Goal: Feedback & Contribution: Leave review/rating

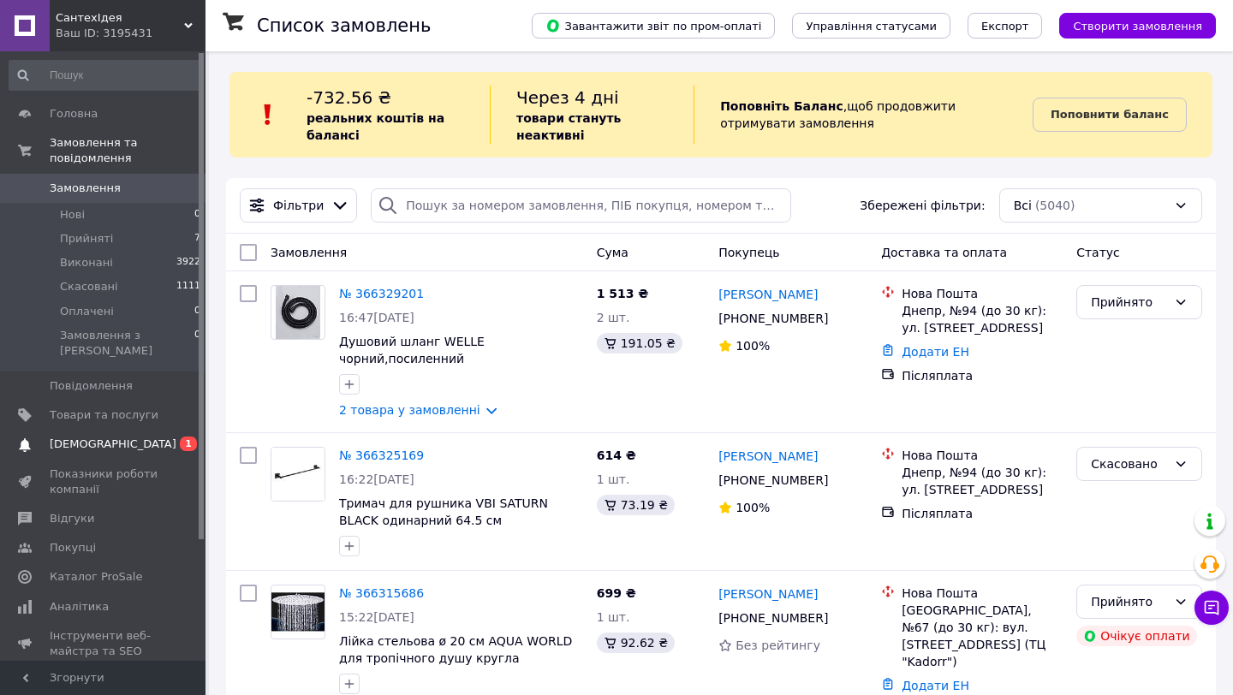
click at [164, 437] on span "0 1" at bounding box center [181, 444] width 47 height 15
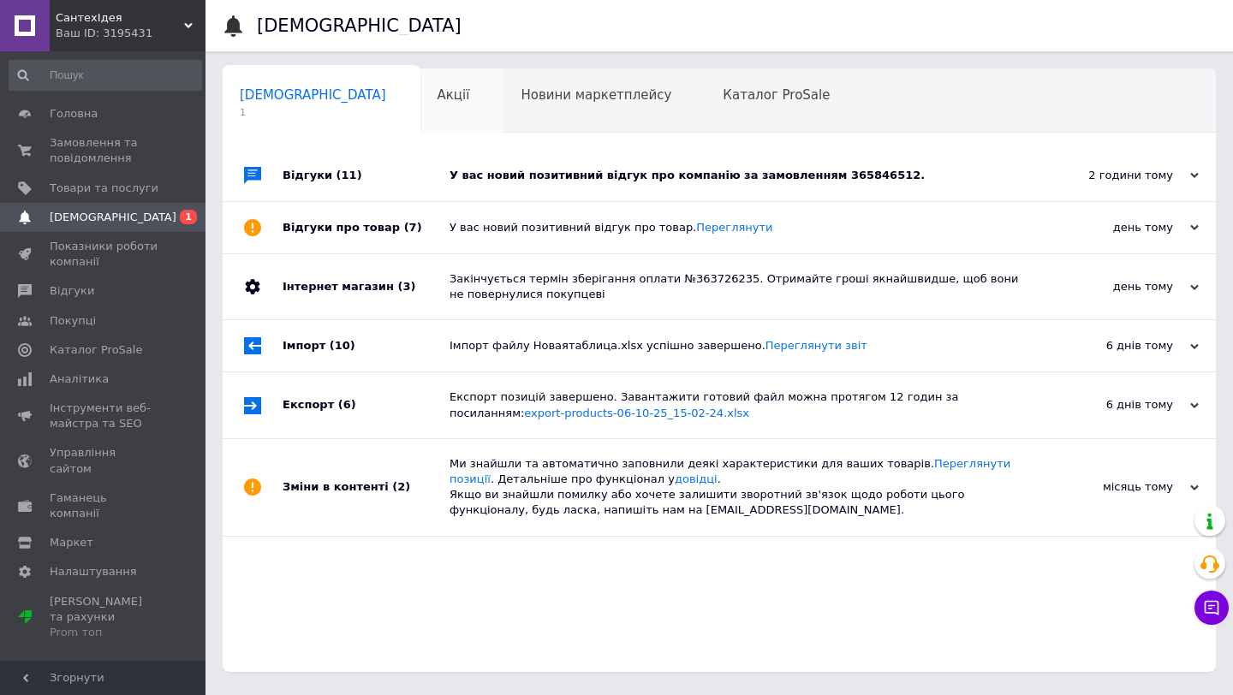
click at [420, 118] on div "Акції 0" at bounding box center [462, 101] width 84 height 65
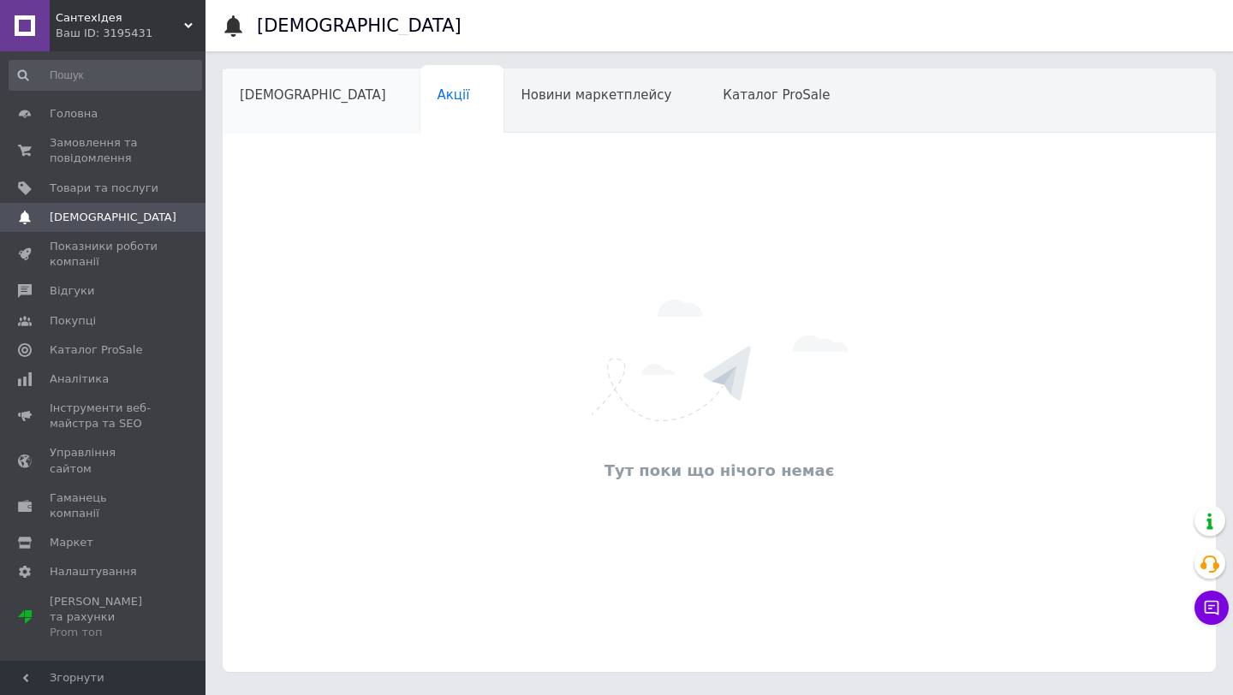
click at [315, 119] on div "[DEMOGRAPHIC_DATA]" at bounding box center [322, 101] width 198 height 65
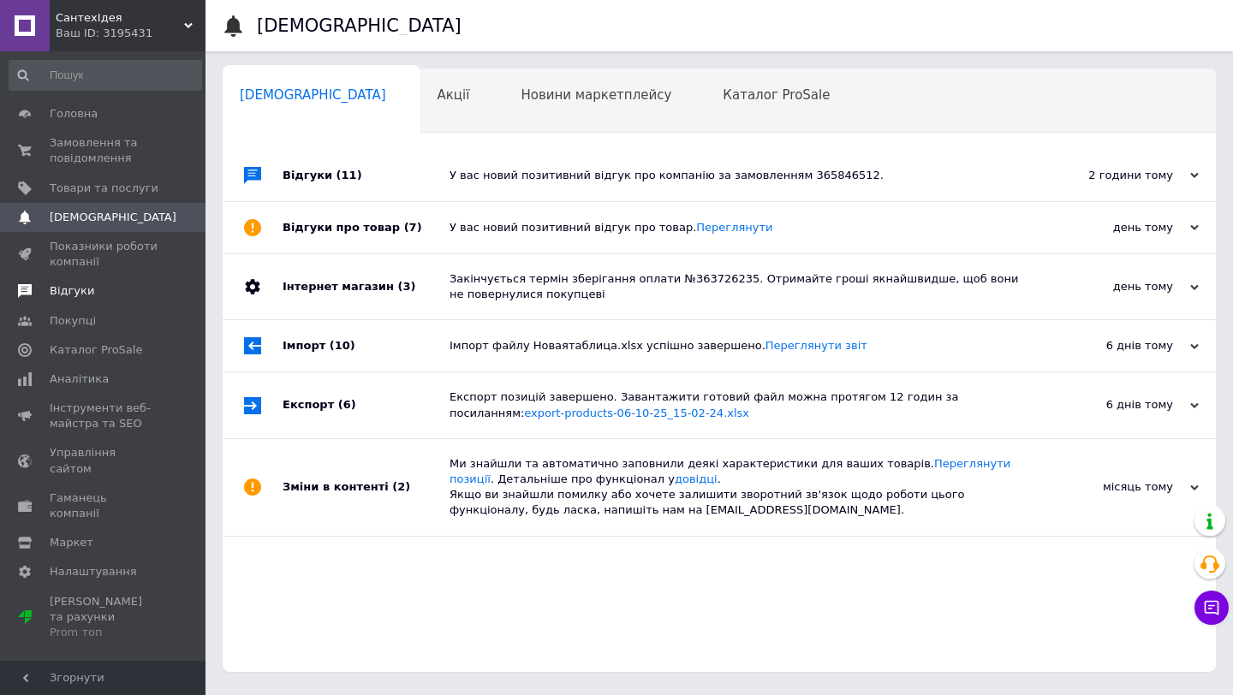
click at [79, 294] on span "Відгуки" at bounding box center [72, 290] width 45 height 15
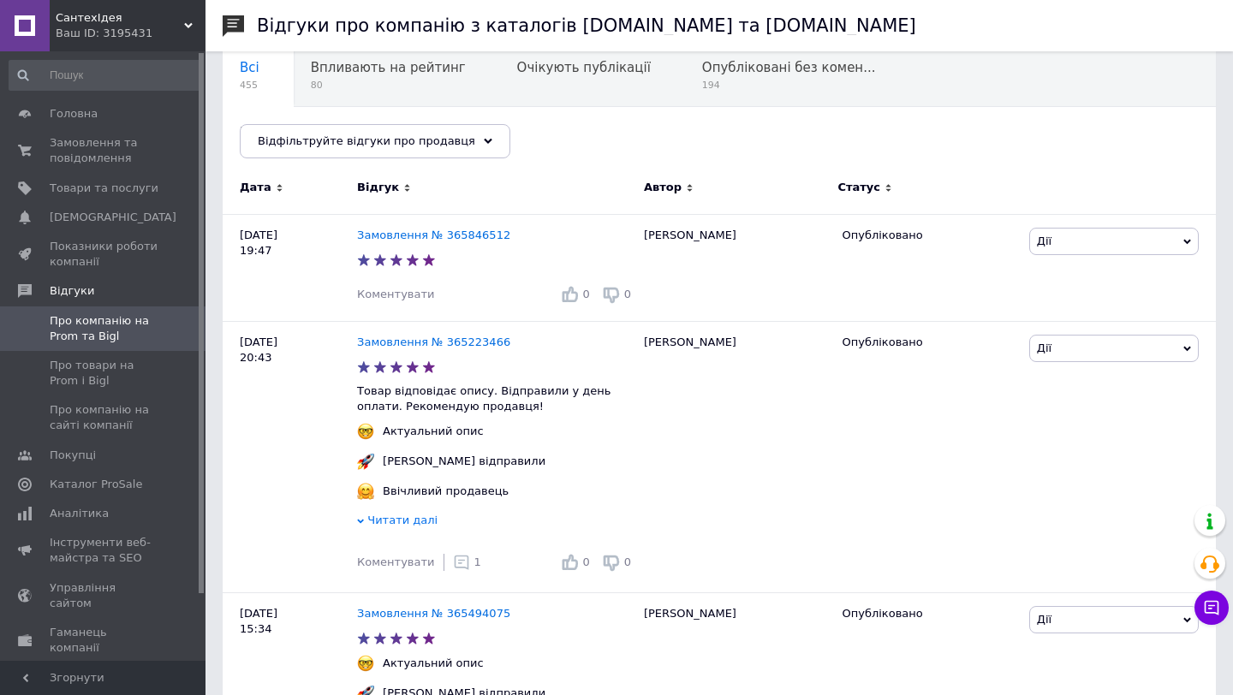
scroll to position [182, 0]
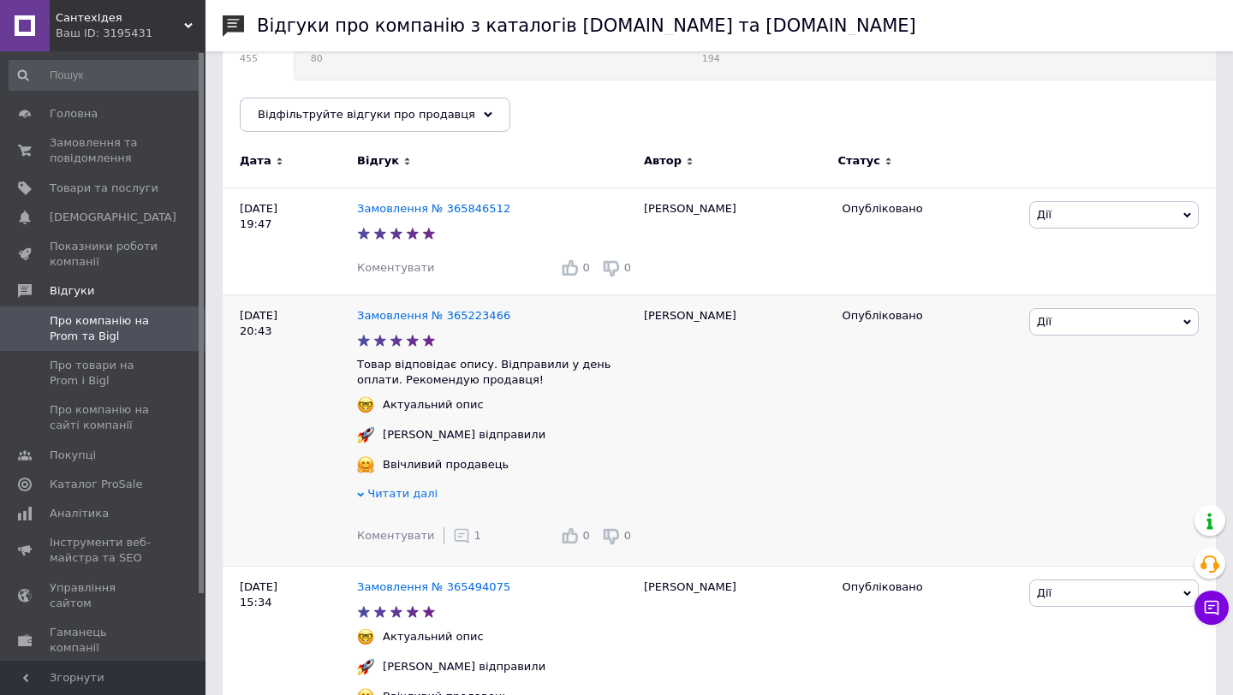
click at [474, 540] on span "1" at bounding box center [477, 535] width 7 height 13
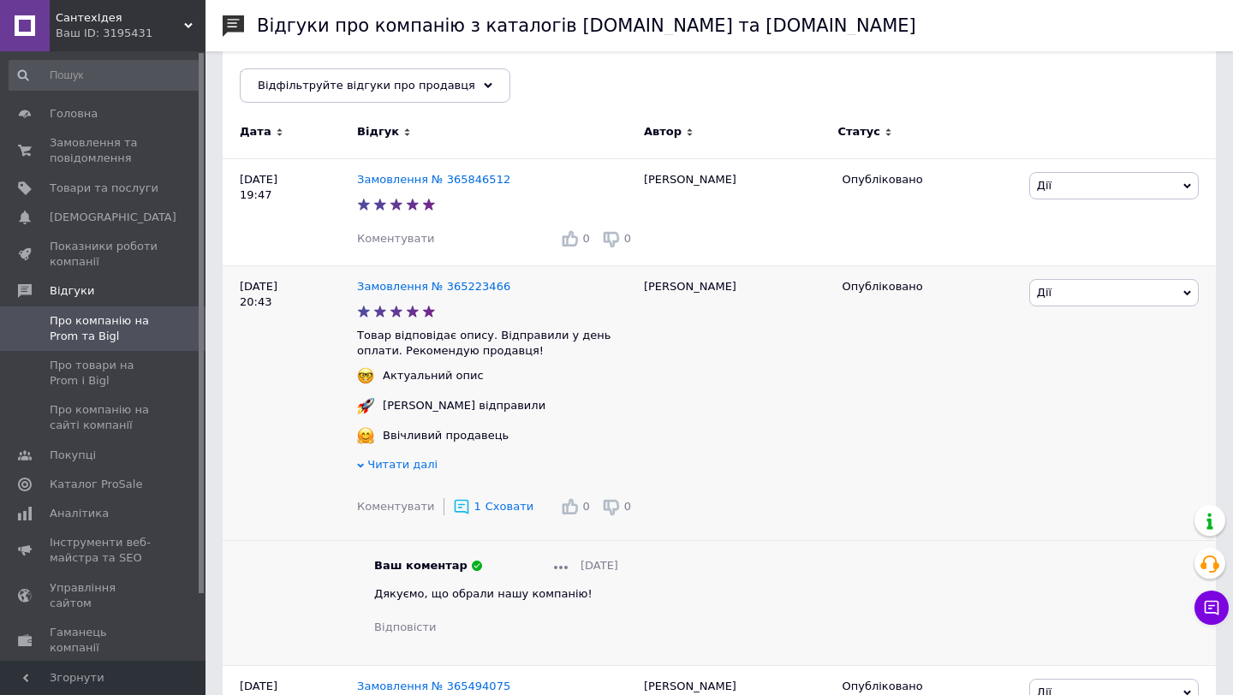
scroll to position [236, 0]
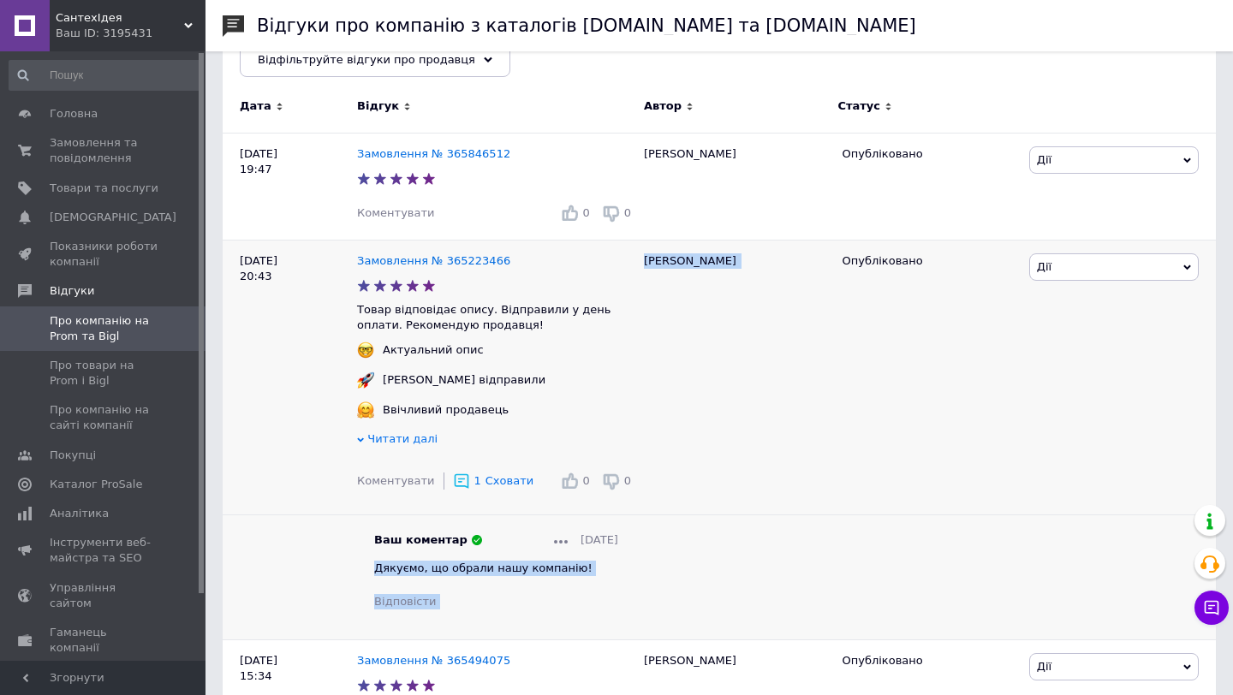
drag, startPoint x: 375, startPoint y: 572, endPoint x: 669, endPoint y: 566, distance: 293.8
click at [669, 566] on div "09.10.25 20:43 Замовлення № 365223466 Товар відповідає опису. Відправили у день…" at bounding box center [719, 440] width 993 height 400
click at [620, 576] on div "Ваш коментар 09.10.2025 Дякуємо, що обрали нашу компанію! Відповісти" at bounding box center [496, 571] width 278 height 77
drag, startPoint x: 377, startPoint y: 570, endPoint x: 582, endPoint y: 568, distance: 205.5
click at [582, 568] on div "Дякуємо, що обрали нашу компанію!" at bounding box center [496, 568] width 244 height 15
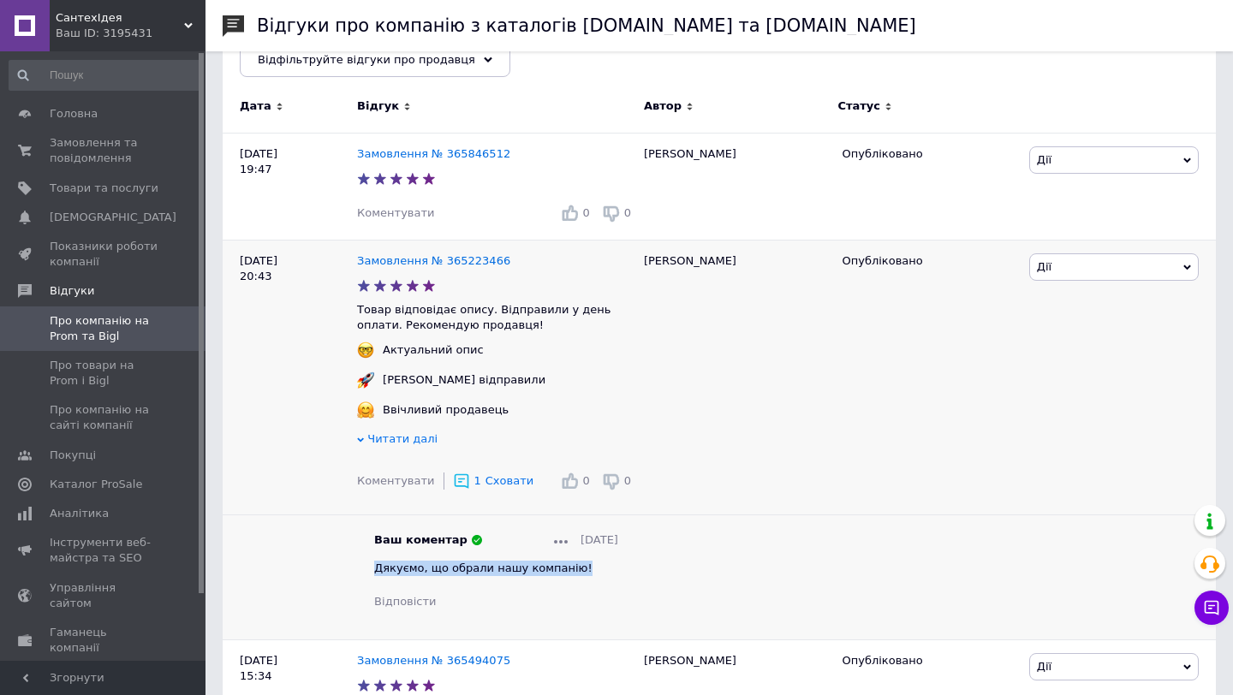
copy span "Дякуємо, що обрали нашу компанію!"
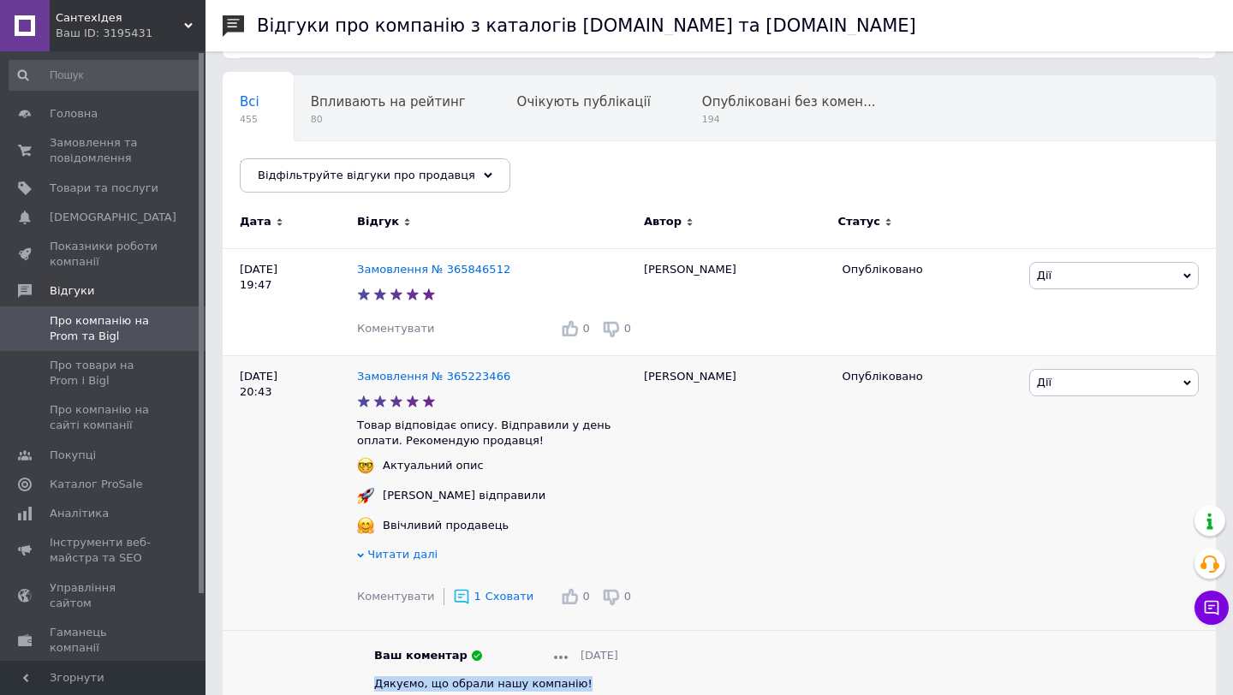
scroll to position [93, 0]
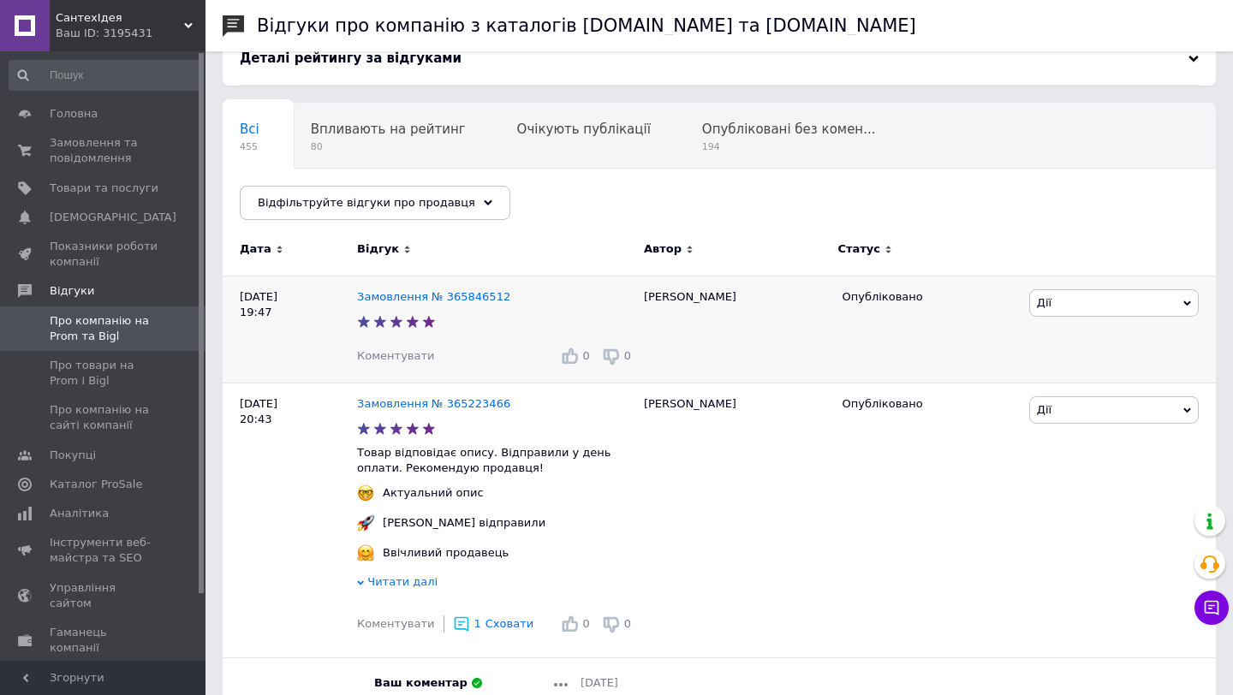
click at [417, 361] on span "Коментувати" at bounding box center [395, 355] width 77 height 13
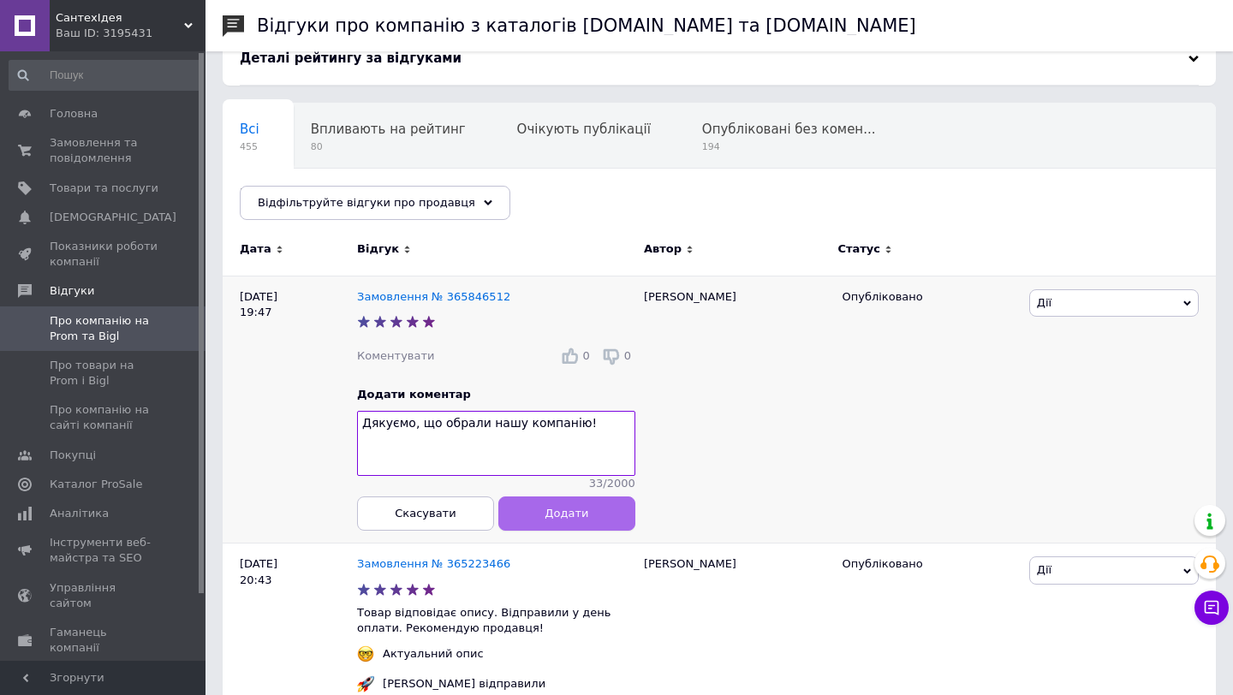
type textarea "Дякуємо, що обрали нашу компанію!"
click at [601, 516] on button "Додати" at bounding box center [566, 513] width 137 height 34
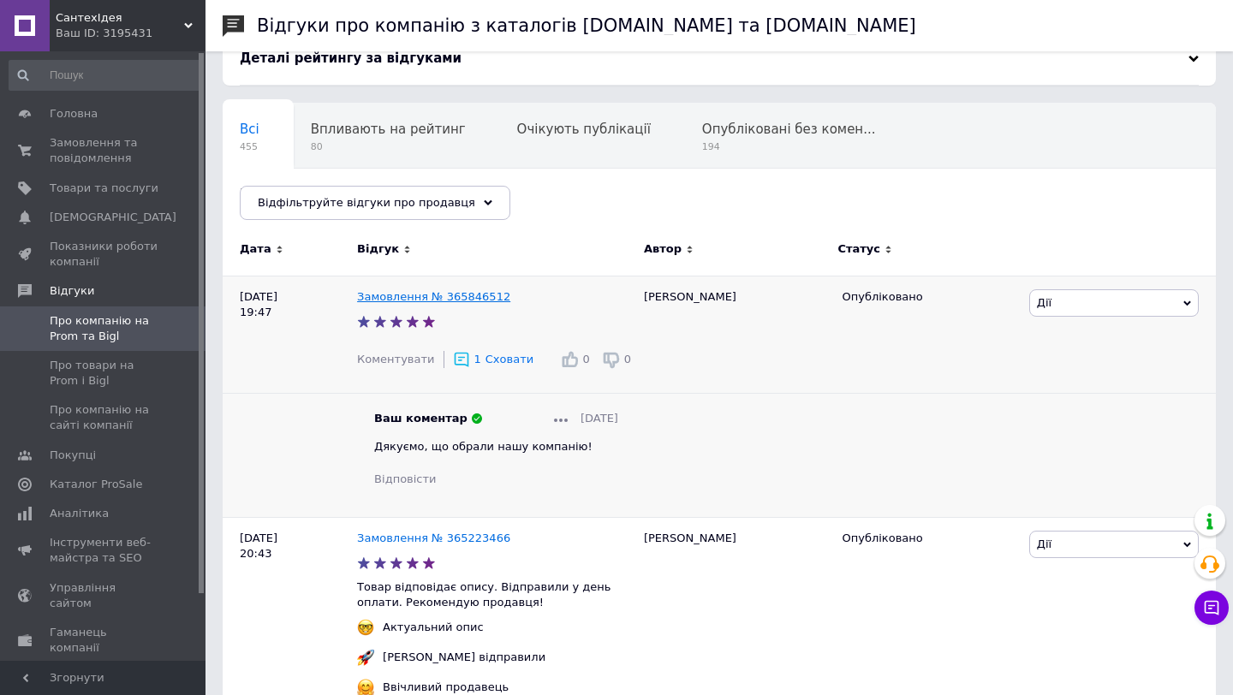
click at [454, 290] on link "Замовлення № 365846512" at bounding box center [433, 296] width 153 height 13
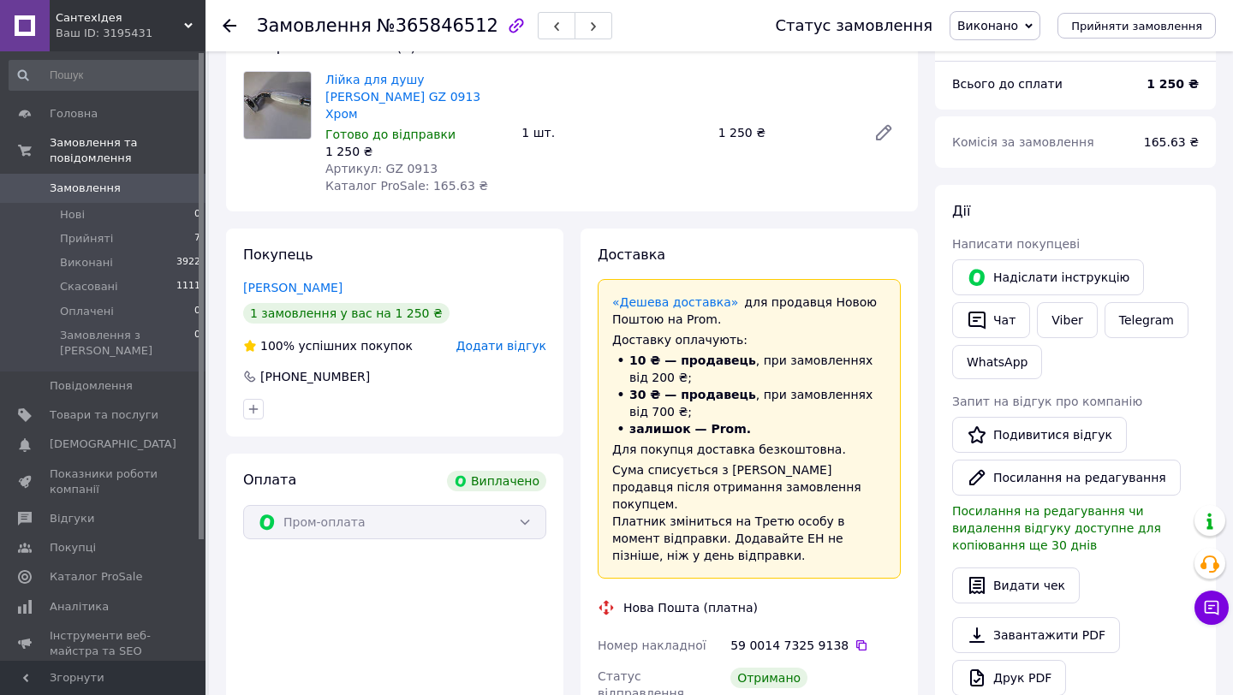
scroll to position [134, 0]
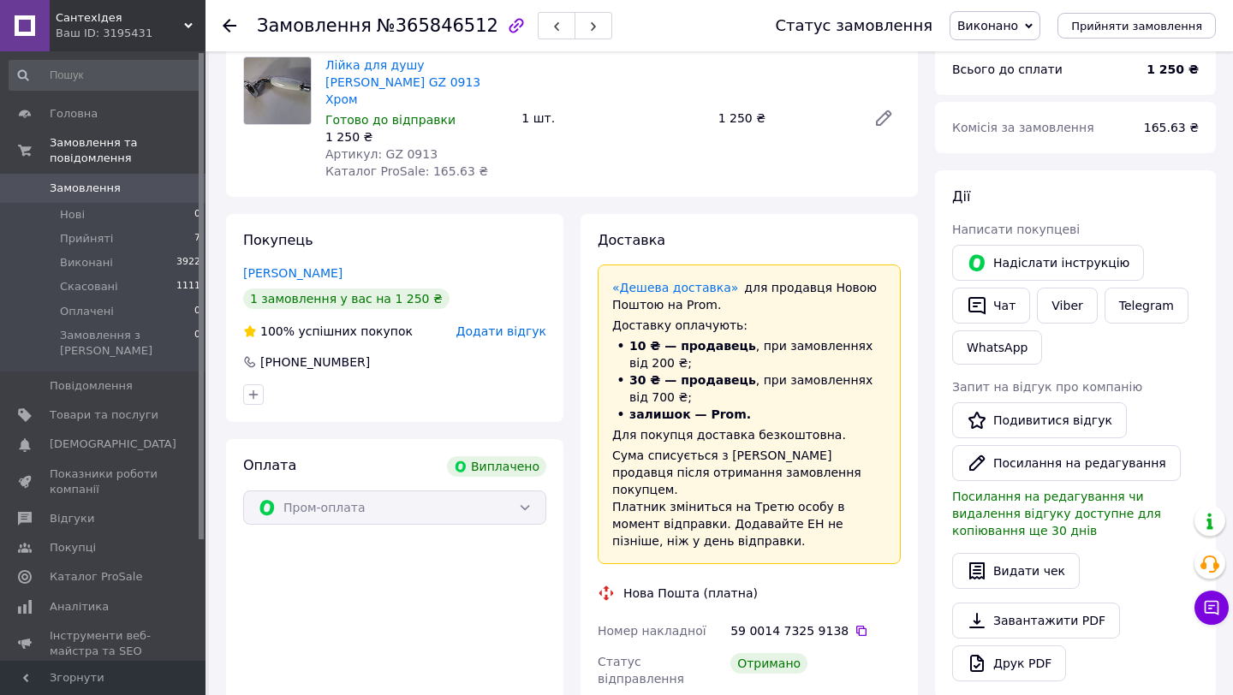
click at [481, 325] on span "Додати відгук" at bounding box center [501, 332] width 90 height 14
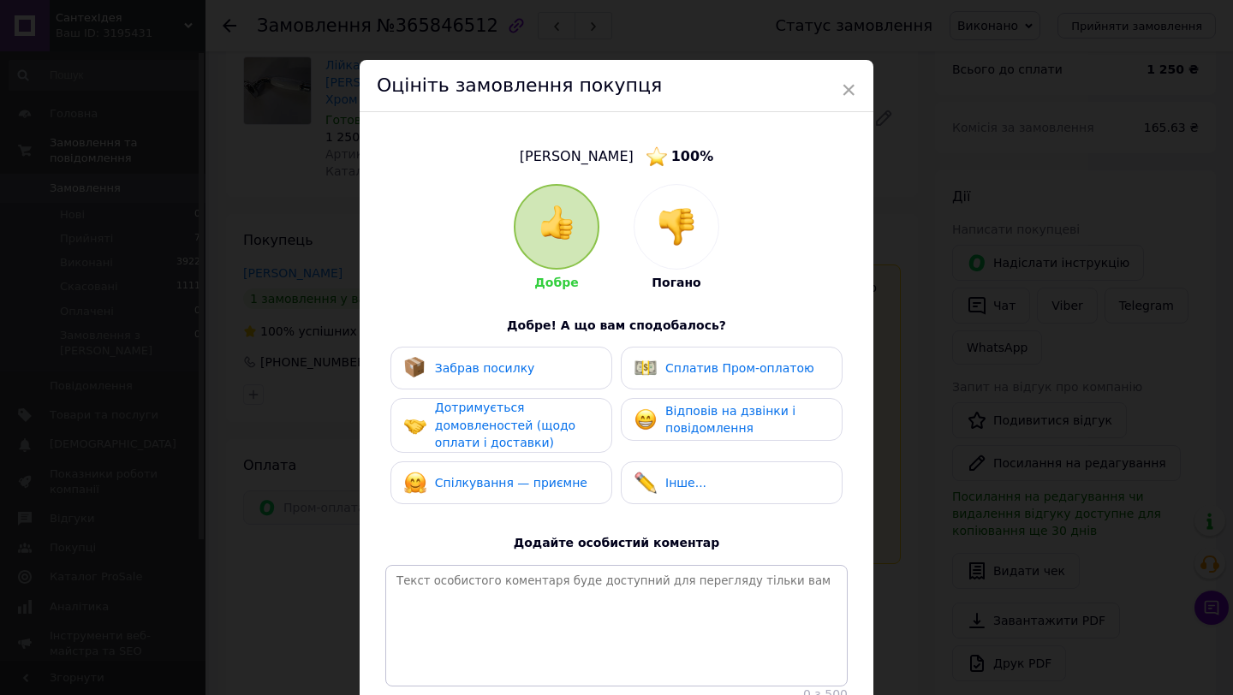
click at [467, 378] on div "Забрав посилку" at bounding box center [469, 368] width 131 height 22
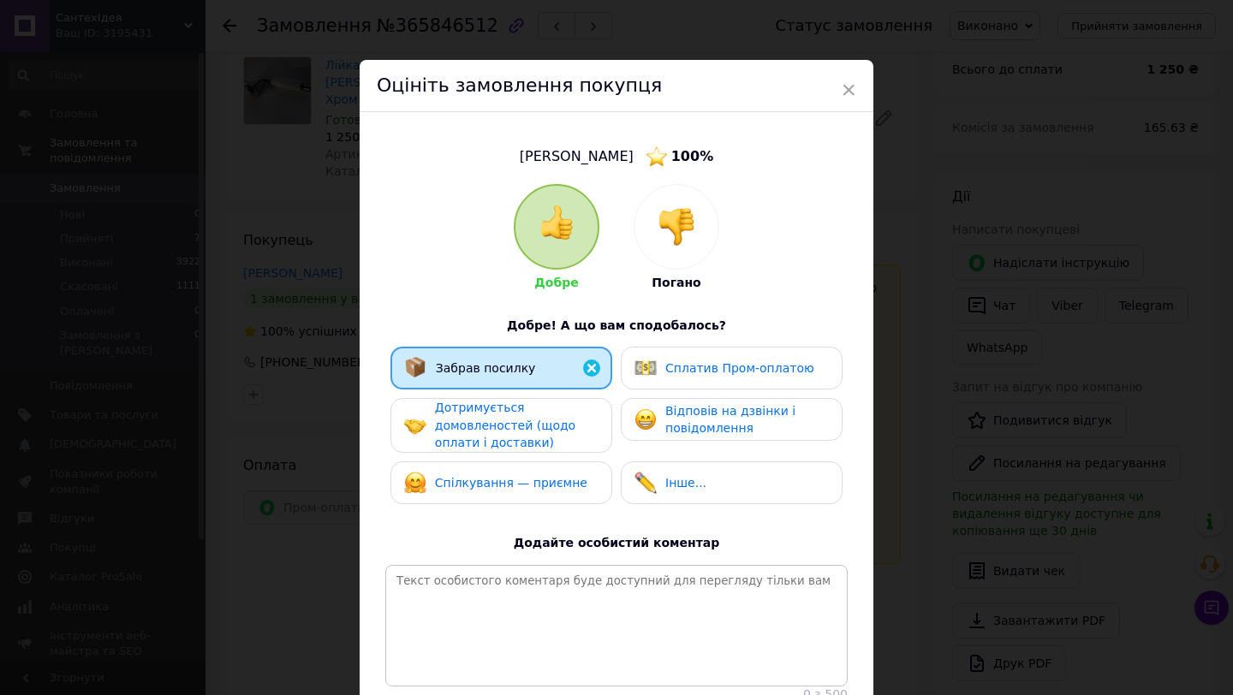
click at [455, 423] on span "Дотримується домовленостей (щодо оплати і доставки)" at bounding box center [505, 425] width 140 height 49
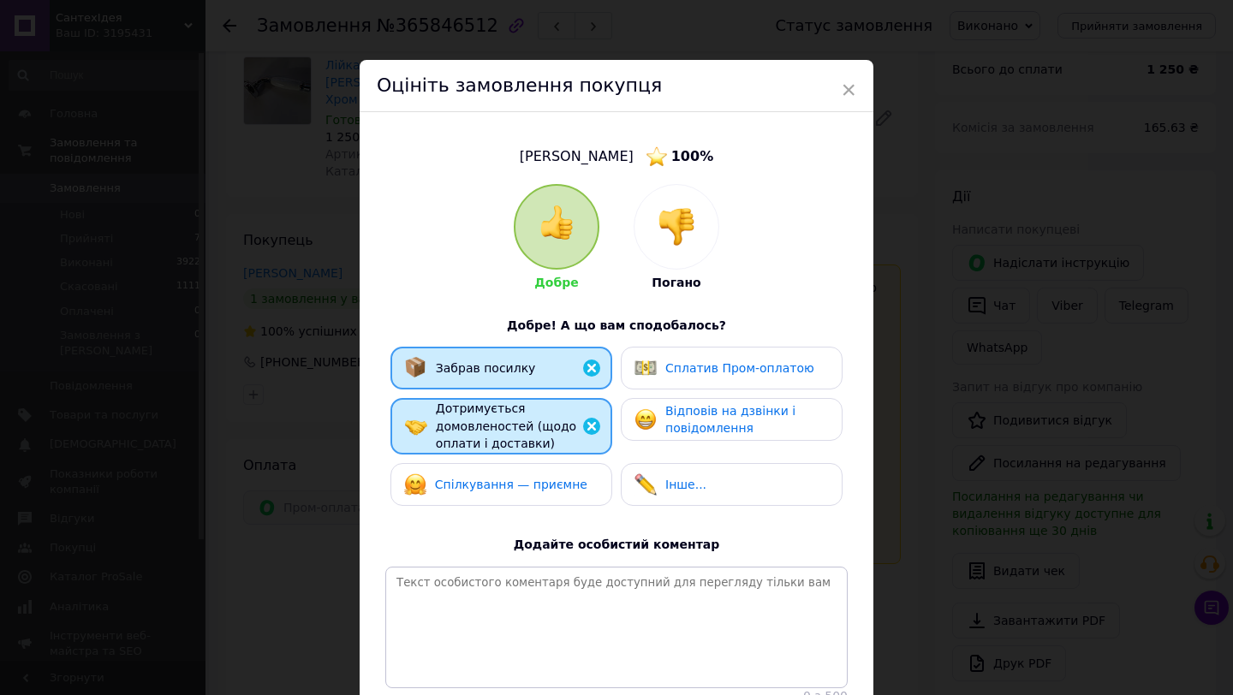
click at [456, 474] on div "Спілкування — приємне" at bounding box center [495, 485] width 183 height 22
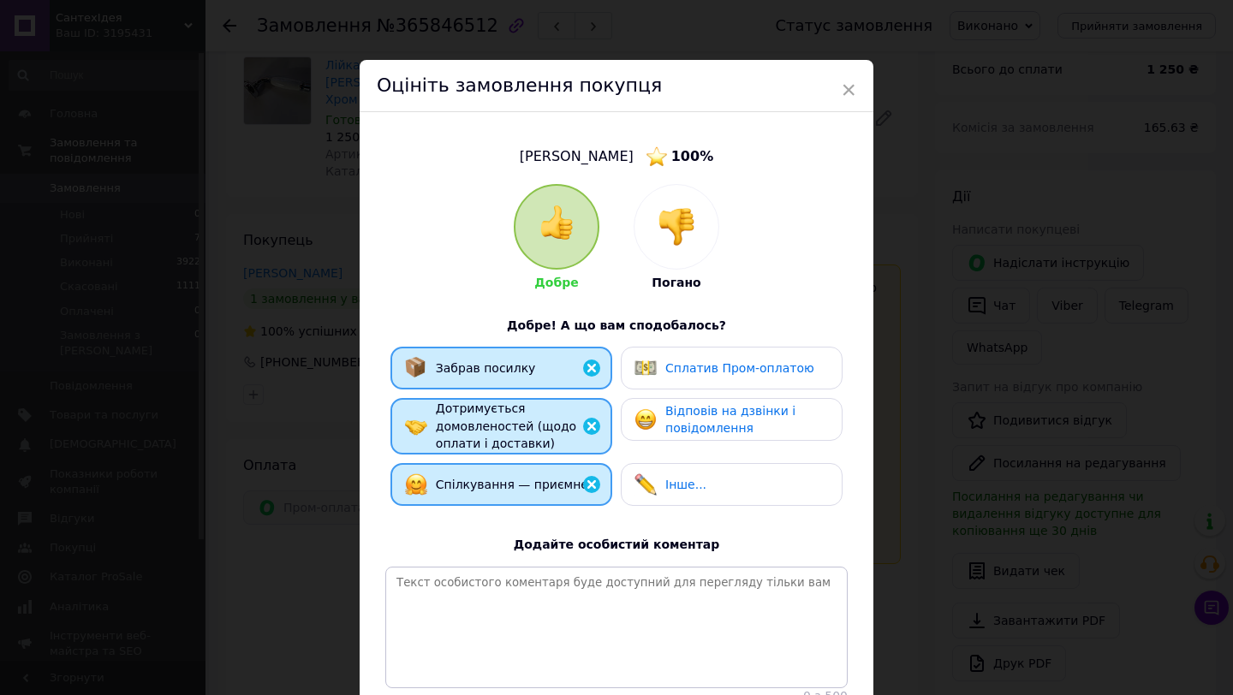
click at [704, 369] on span "Сплатив Пром-оплатою" at bounding box center [739, 368] width 149 height 14
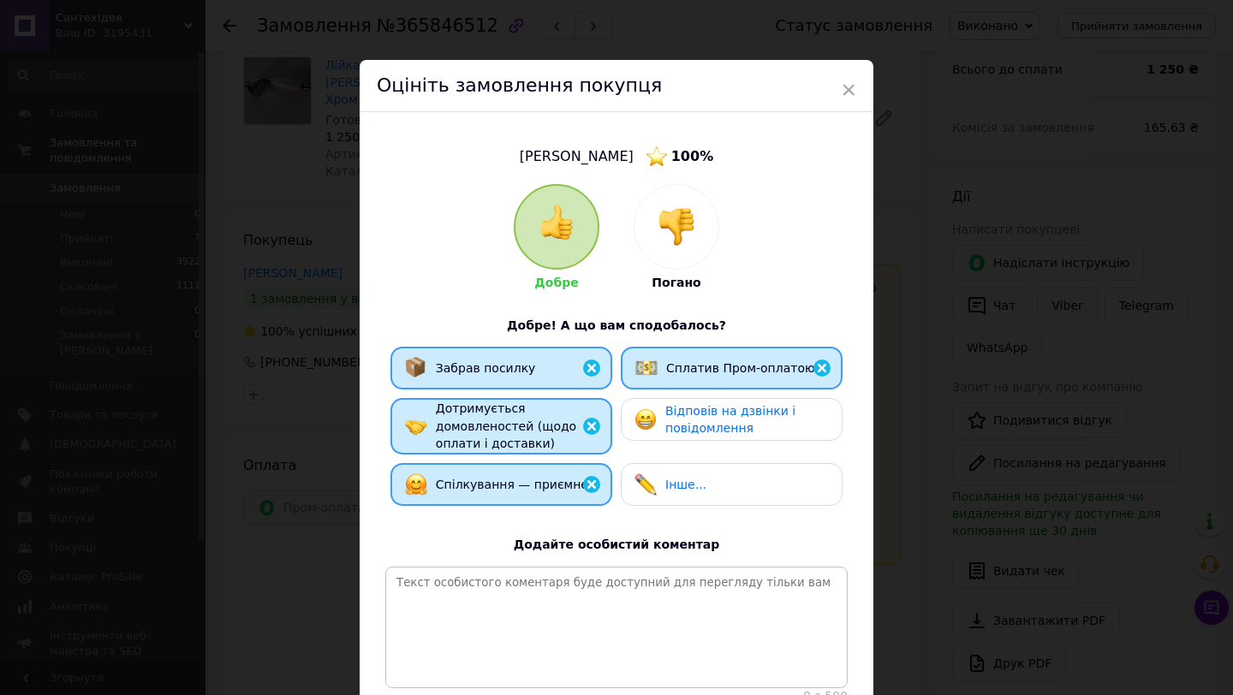
click at [700, 410] on span "Відповів на дзвінки і повідомлення" at bounding box center [730, 420] width 130 height 32
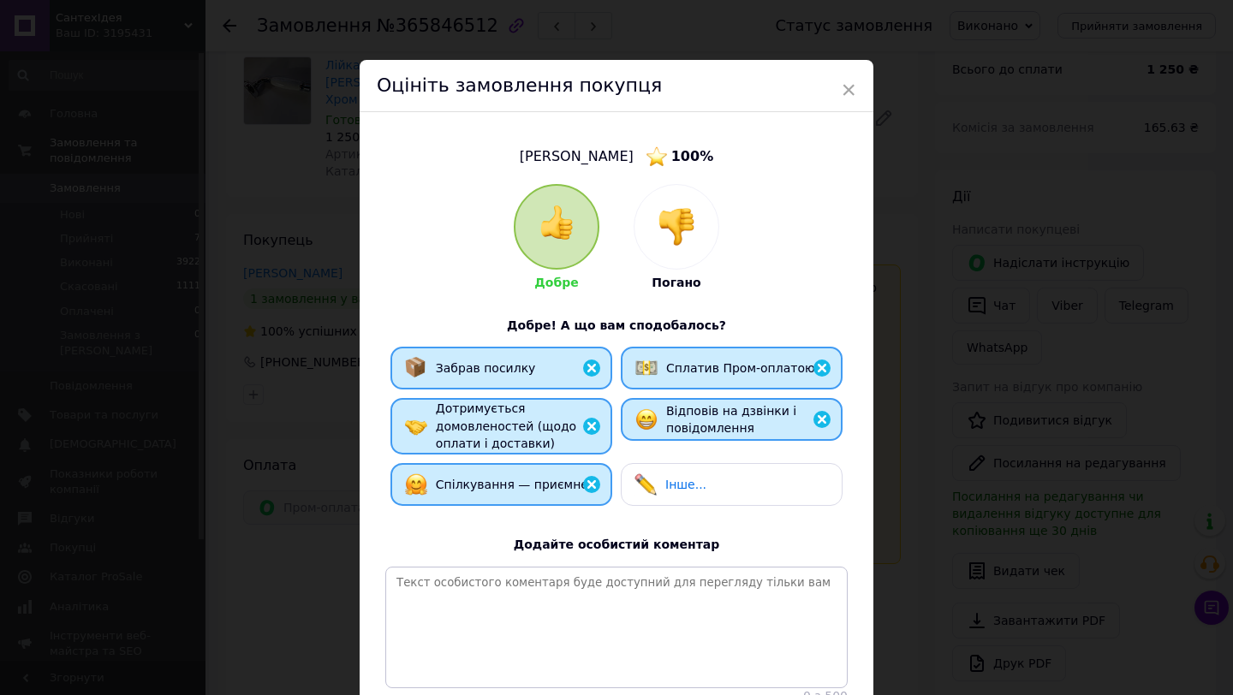
scroll to position [142, 0]
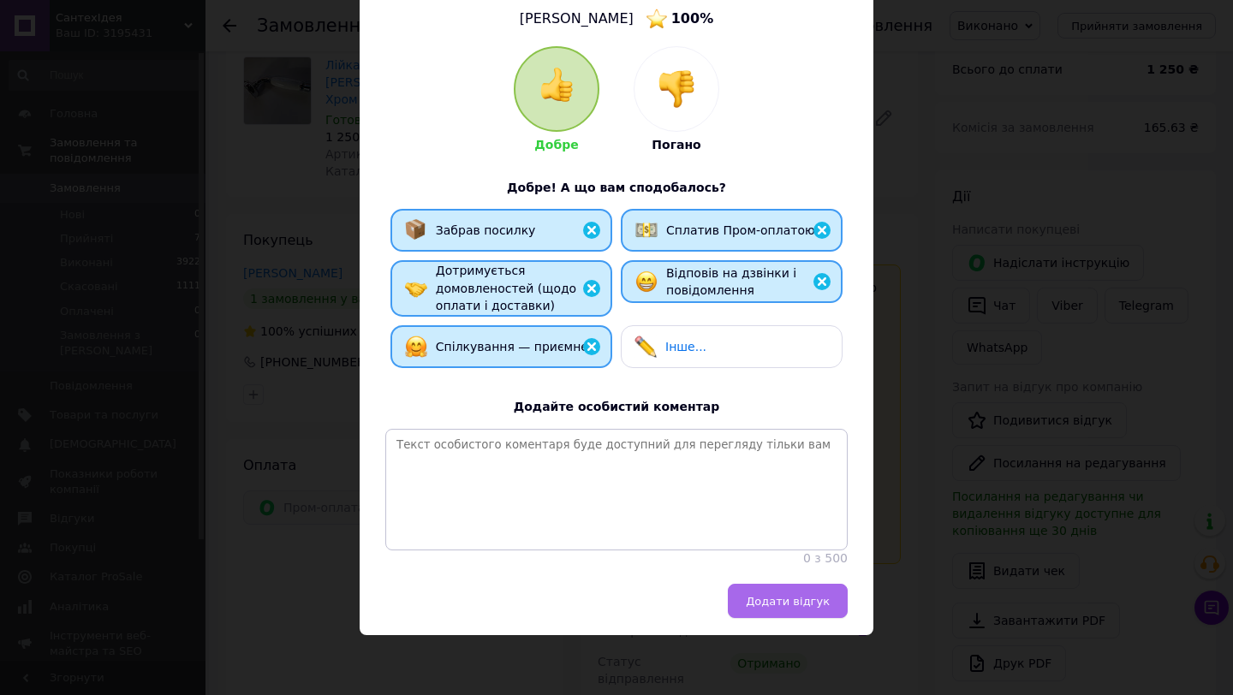
click at [784, 599] on span "Додати відгук" at bounding box center [788, 601] width 84 height 13
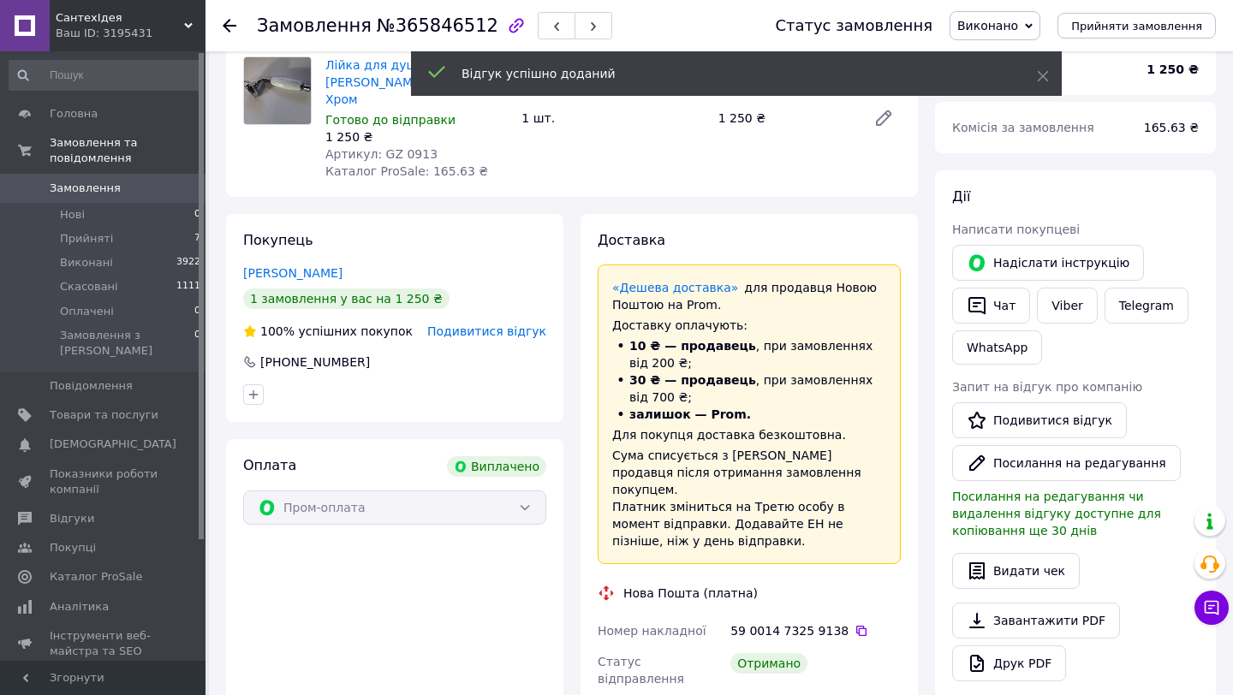
click at [139, 185] on span "Замовлення" at bounding box center [104, 188] width 109 height 15
